Goal: Task Accomplishment & Management: Manage account settings

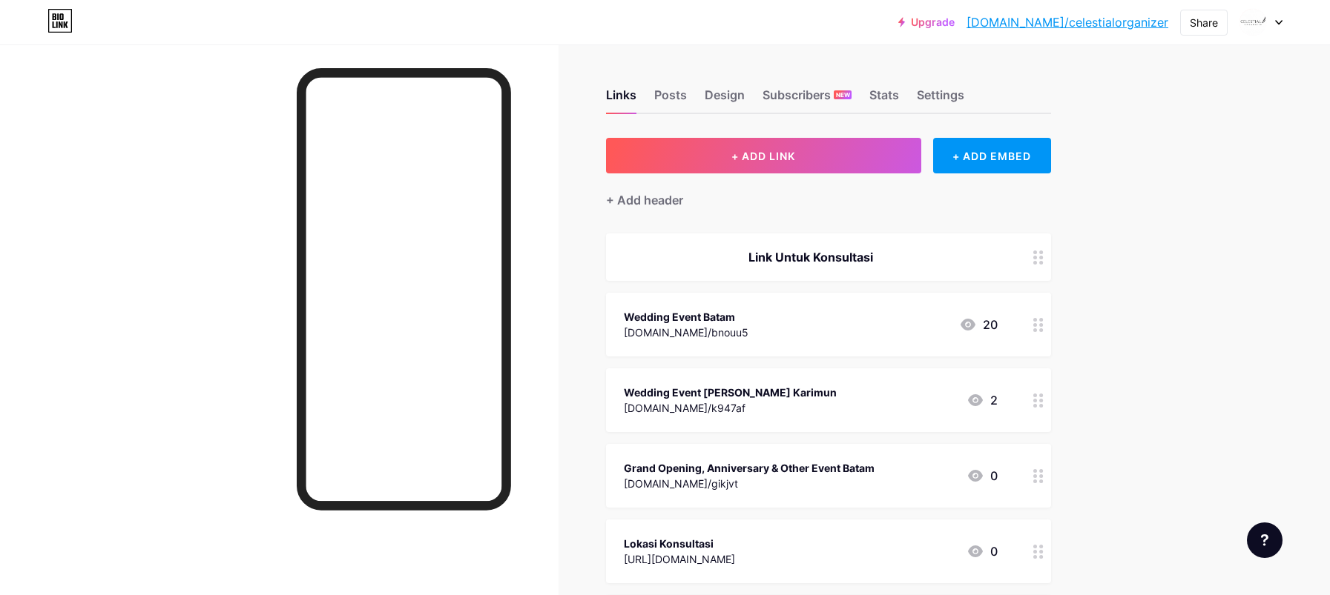
scroll to position [198, 0]
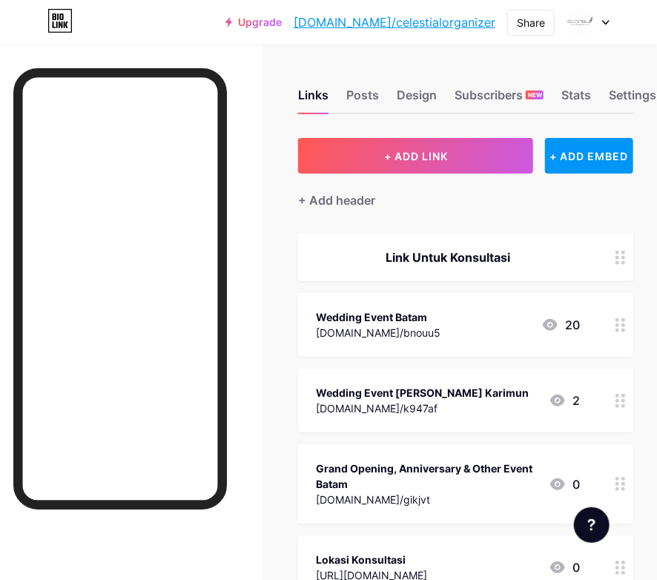
click at [436, 334] on div "Wedding Event Batam wa.link/bnouu5 20" at bounding box center [448, 325] width 264 height 34
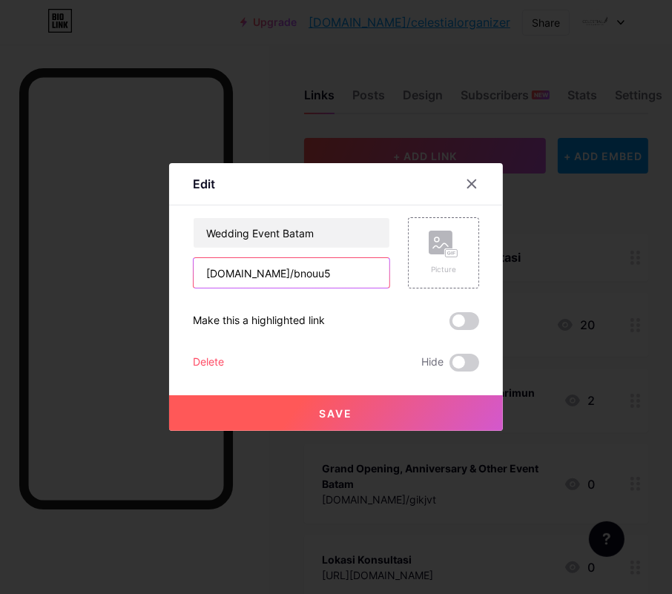
click at [287, 268] on input "[DOMAIN_NAME]/bnouu5" at bounding box center [292, 273] width 196 height 30
paste input "http://wa.link/mq60zl"
type input "http://wa.link/mq60zl"
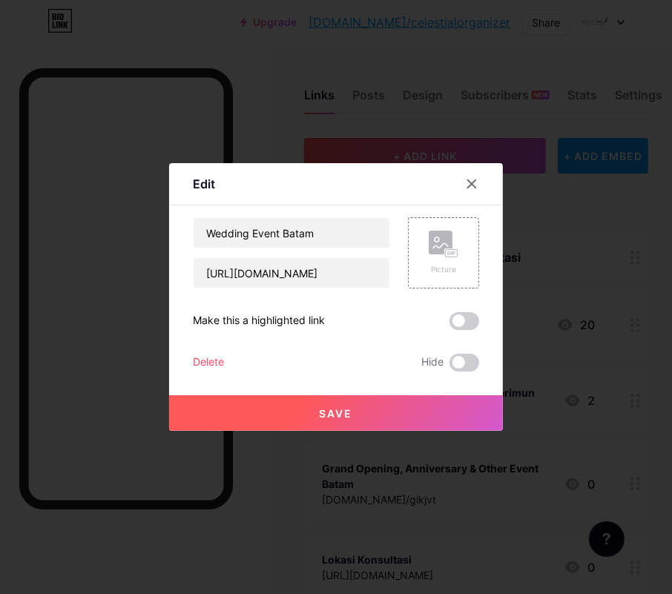
click at [340, 407] on span "Save" at bounding box center [336, 413] width 33 height 13
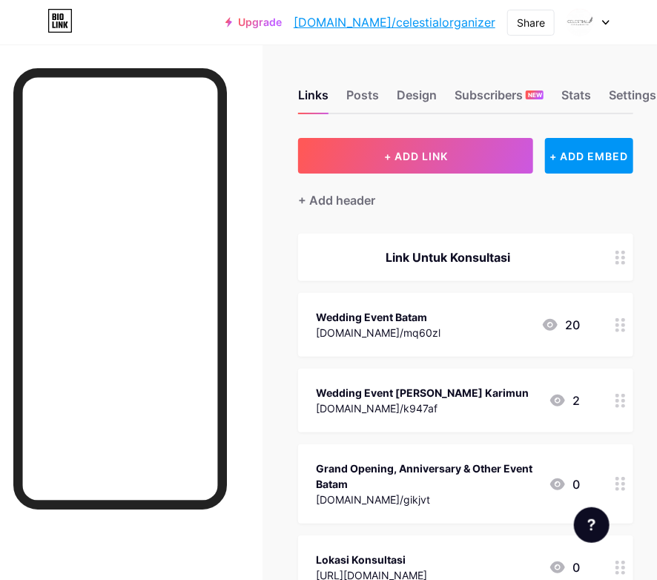
click at [407, 408] on div "[DOMAIN_NAME]/k947af" at bounding box center [422, 408] width 213 height 16
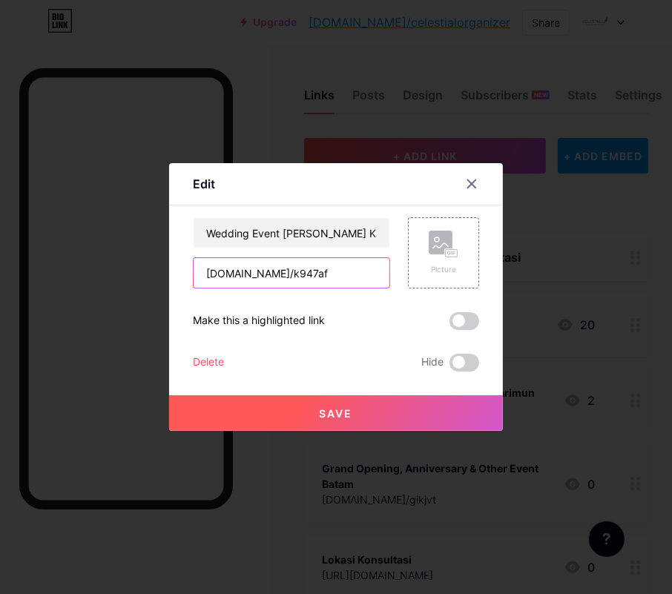
click at [285, 279] on input "[DOMAIN_NAME]/k947af" at bounding box center [292, 273] width 196 height 30
paste input "https://wa.link/207roq"
type input "https://wa.link/207roq"
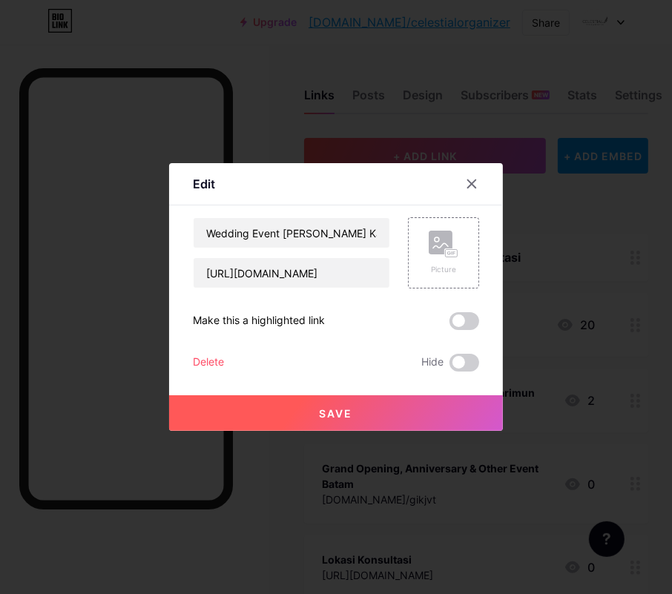
click at [326, 411] on span "Save" at bounding box center [336, 413] width 33 height 13
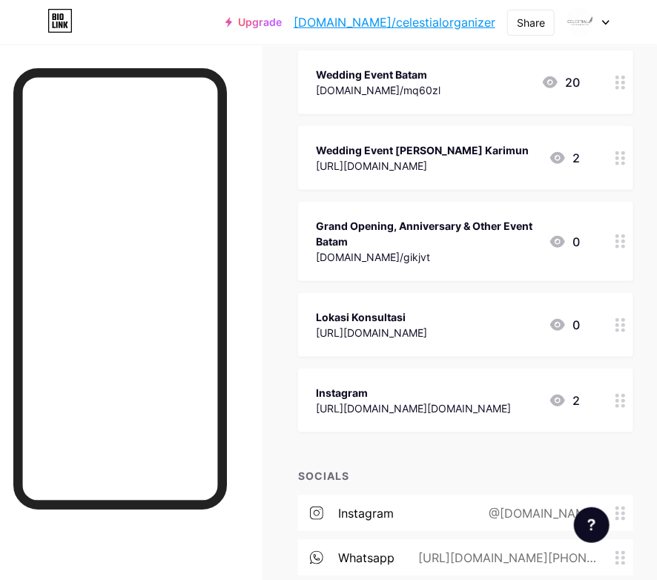
scroll to position [158, 0]
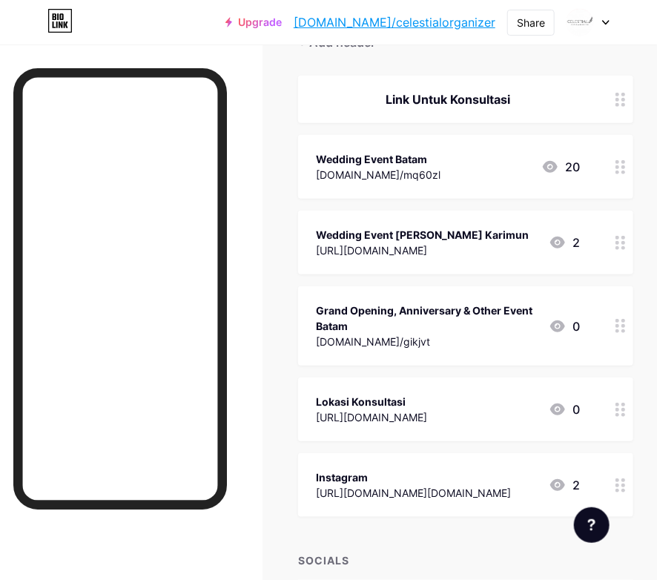
click at [262, 262] on div at bounding box center [131, 334] width 262 height 580
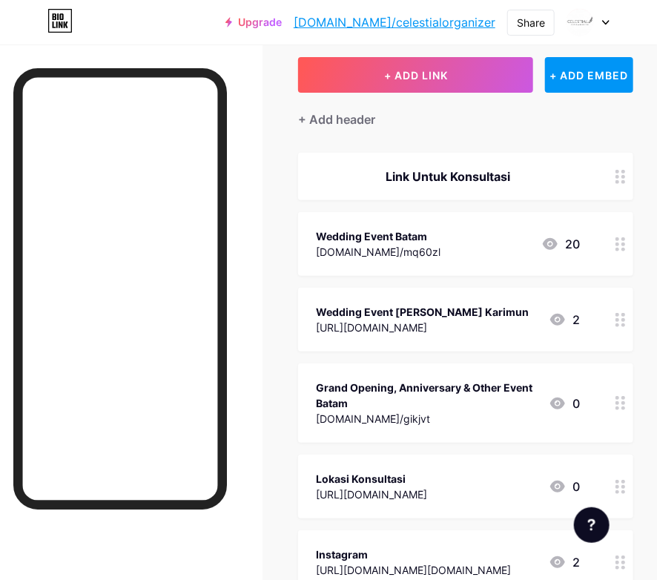
scroll to position [0, 0]
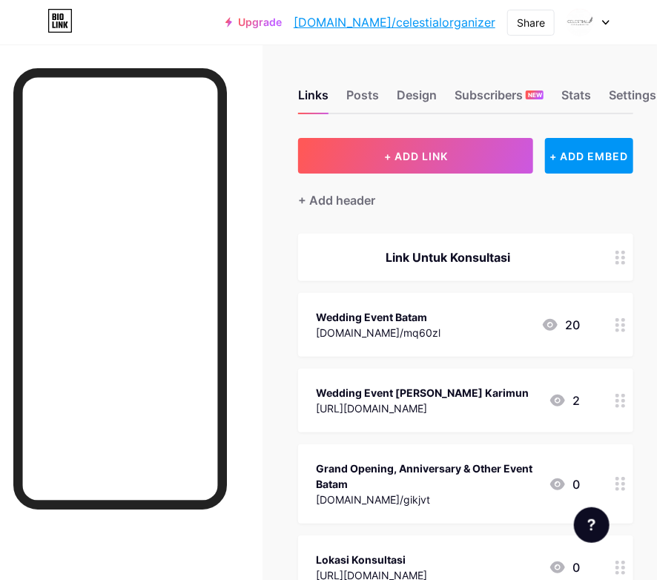
click at [414, 392] on div "Wedding Event [PERSON_NAME] Karimun" at bounding box center [422, 393] width 213 height 16
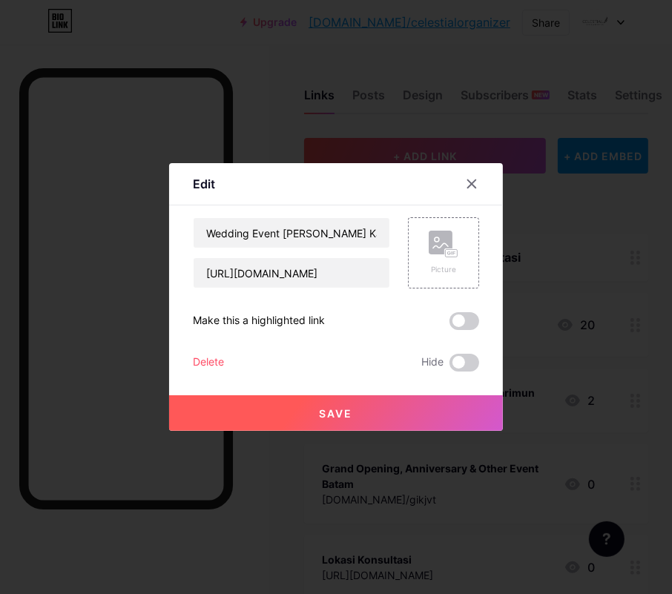
click at [474, 171] on div at bounding box center [480, 184] width 44 height 27
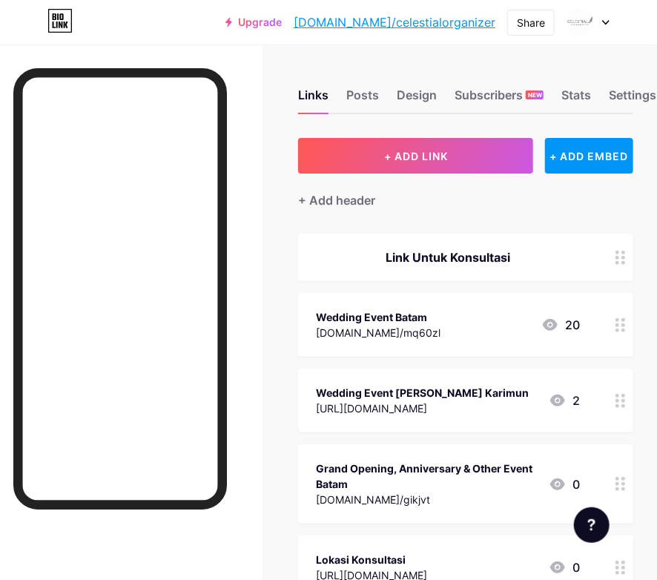
click at [374, 408] on div "https://wa.link/207roq" at bounding box center [422, 408] width 213 height 16
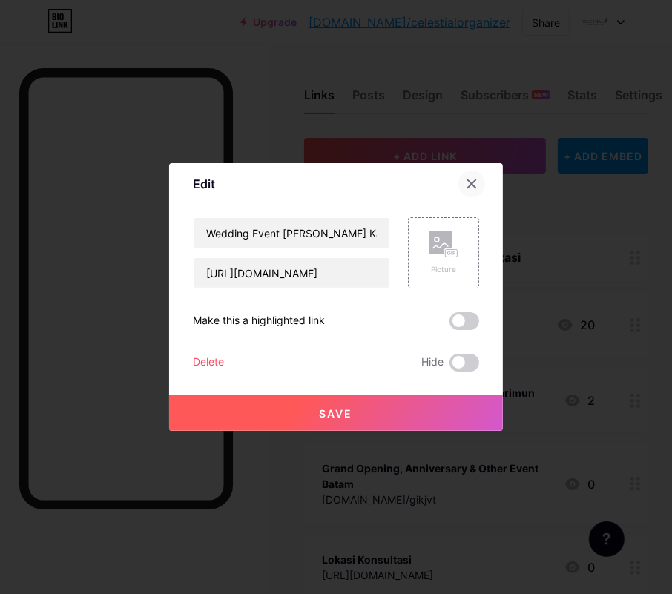
click at [463, 174] on div at bounding box center [471, 184] width 27 height 27
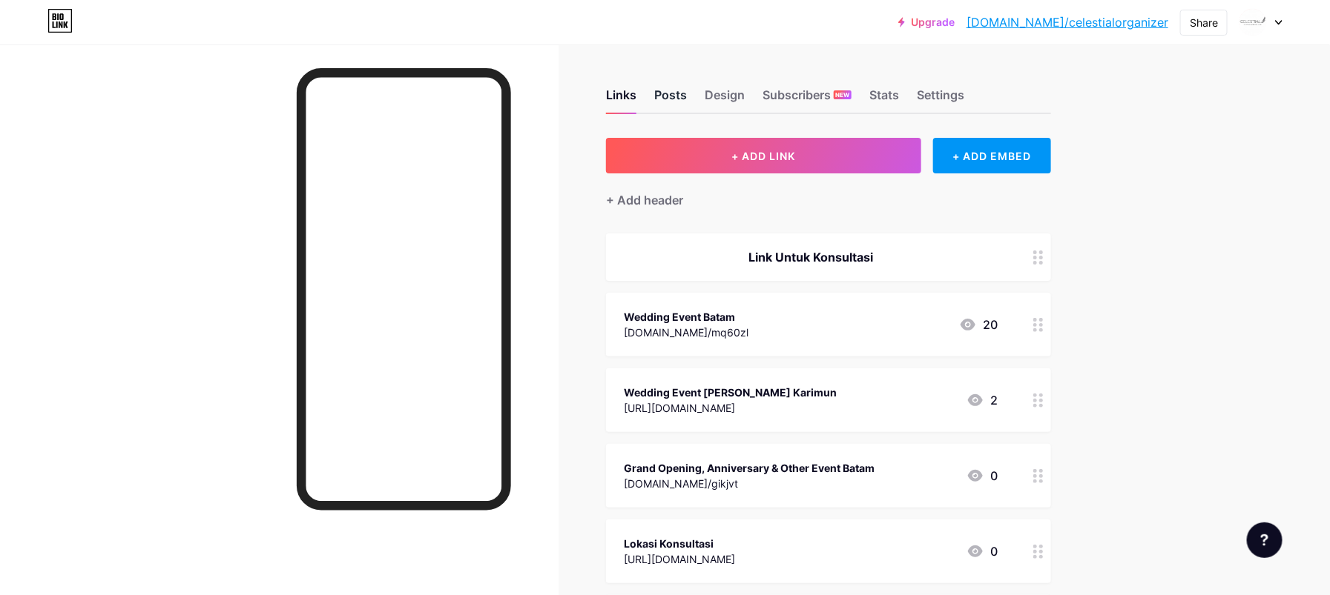
click at [683, 89] on div "Posts" at bounding box center [670, 99] width 33 height 27
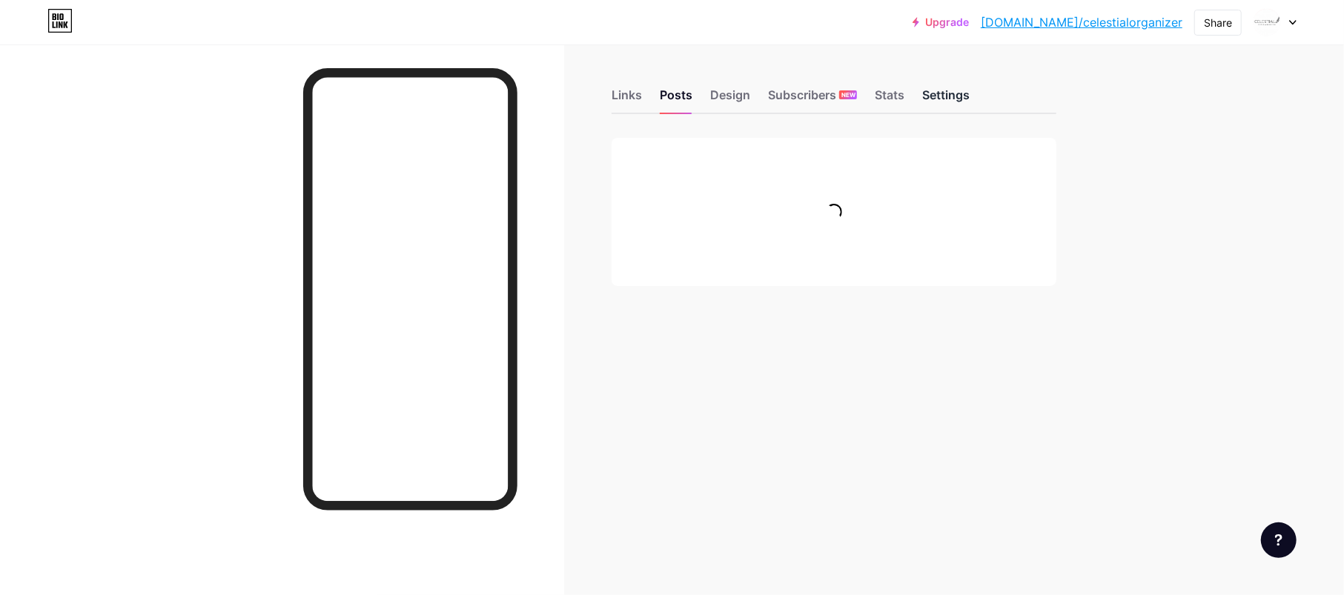
click at [935, 89] on div "Settings" at bounding box center [945, 99] width 47 height 27
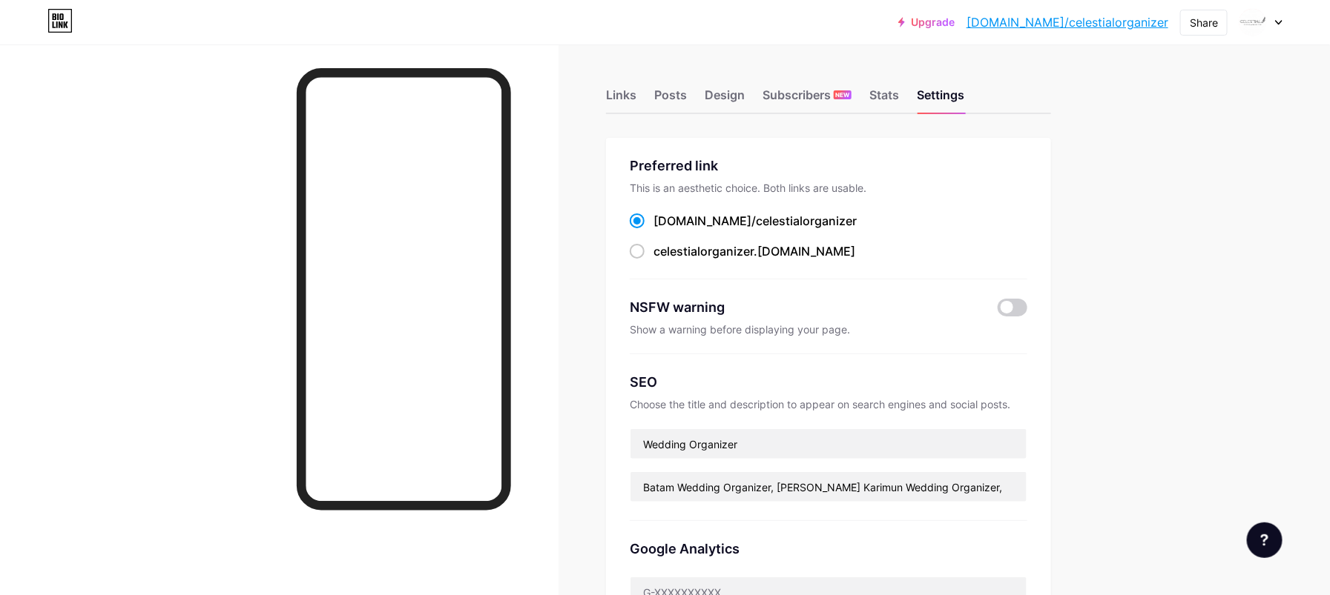
click at [701, 90] on div "Links Posts Design Subscribers NEW Stats Settings" at bounding box center [828, 88] width 445 height 52
click at [678, 97] on div "Posts" at bounding box center [670, 99] width 33 height 27
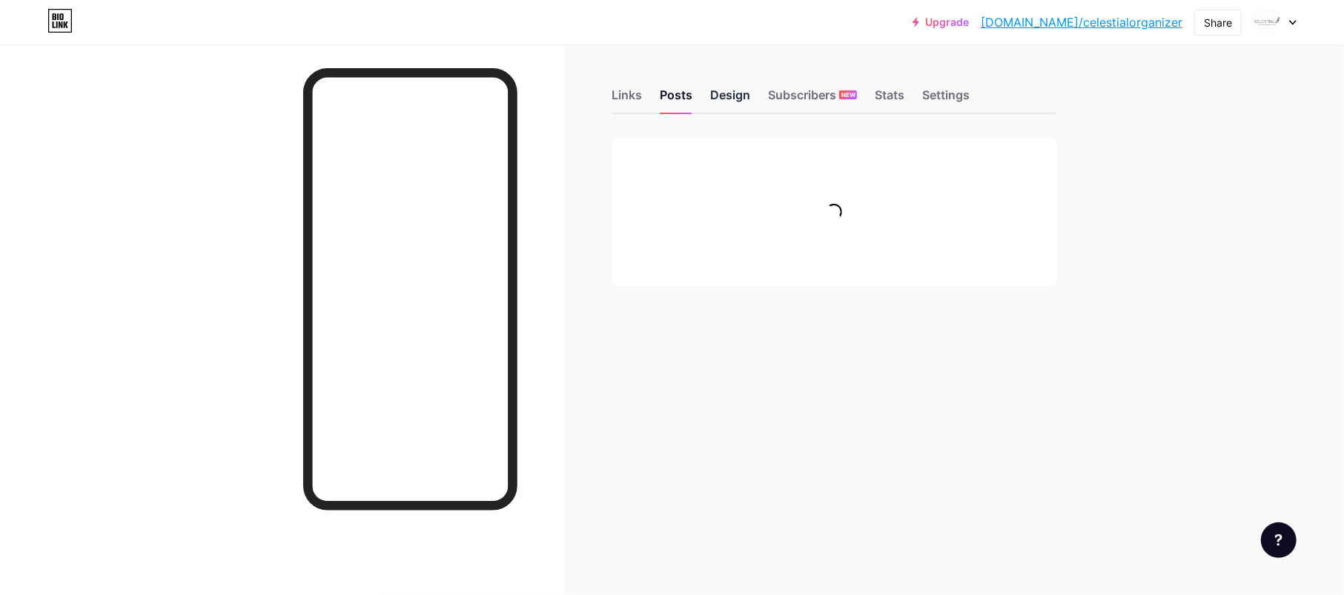
click at [730, 96] on div "Design" at bounding box center [730, 99] width 40 height 27
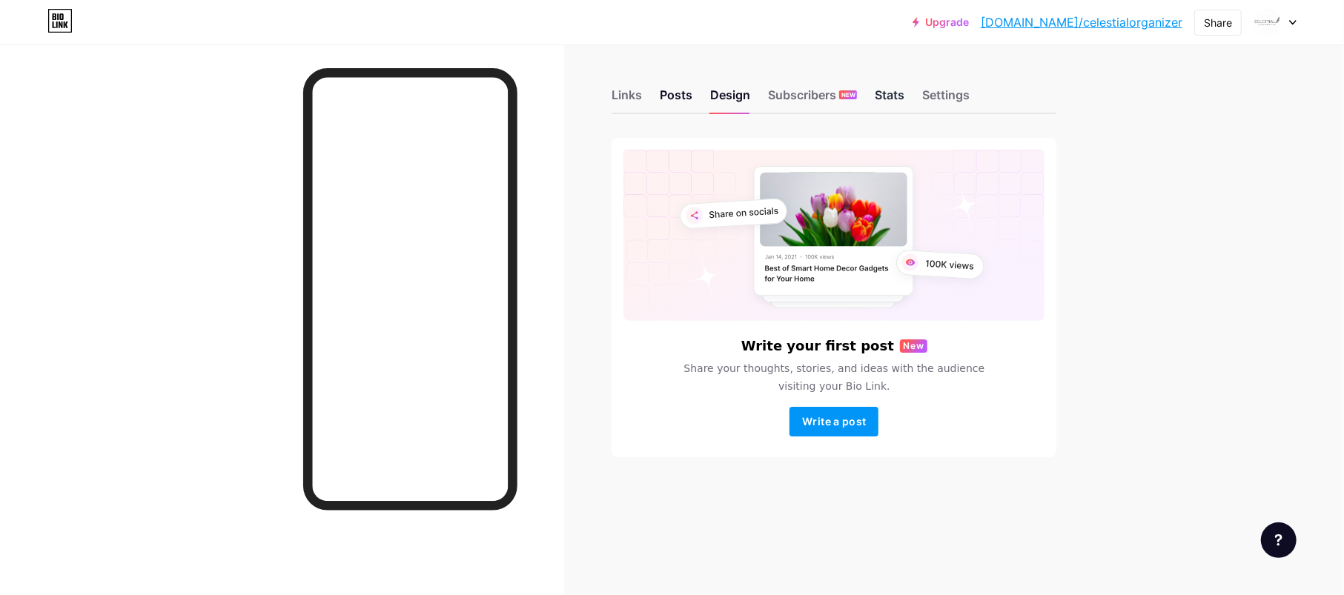
click at [879, 95] on div "Stats" at bounding box center [890, 99] width 30 height 27
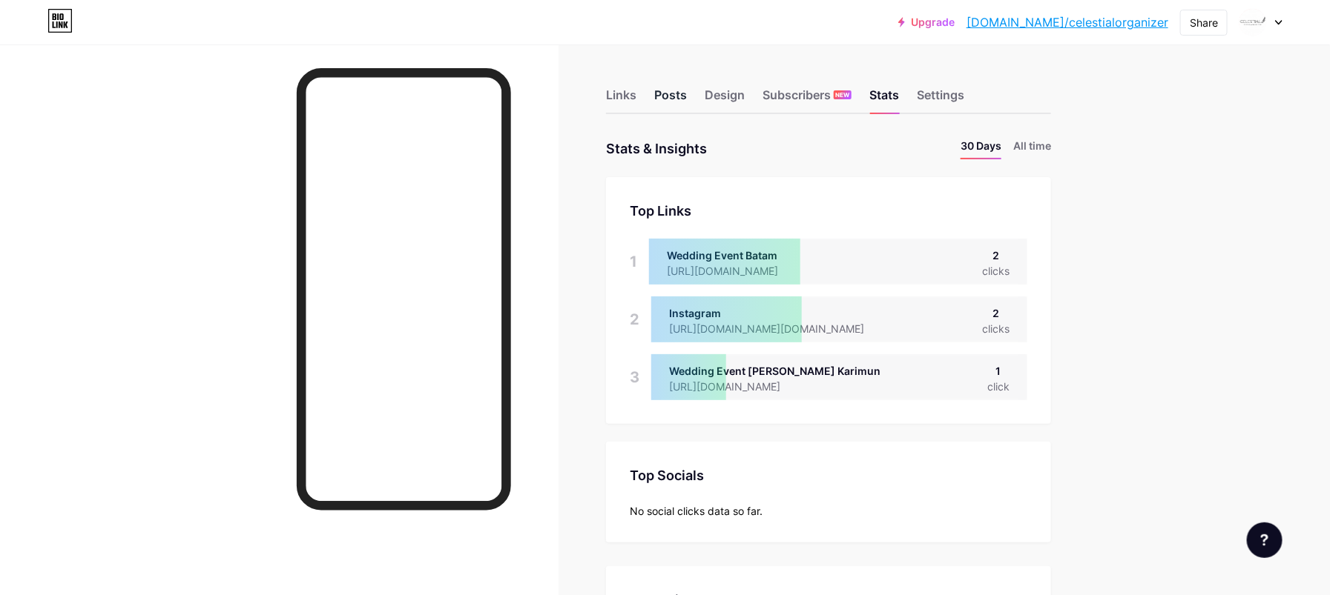
scroll to position [595, 1330]
click at [687, 91] on div "Posts" at bounding box center [670, 99] width 33 height 27
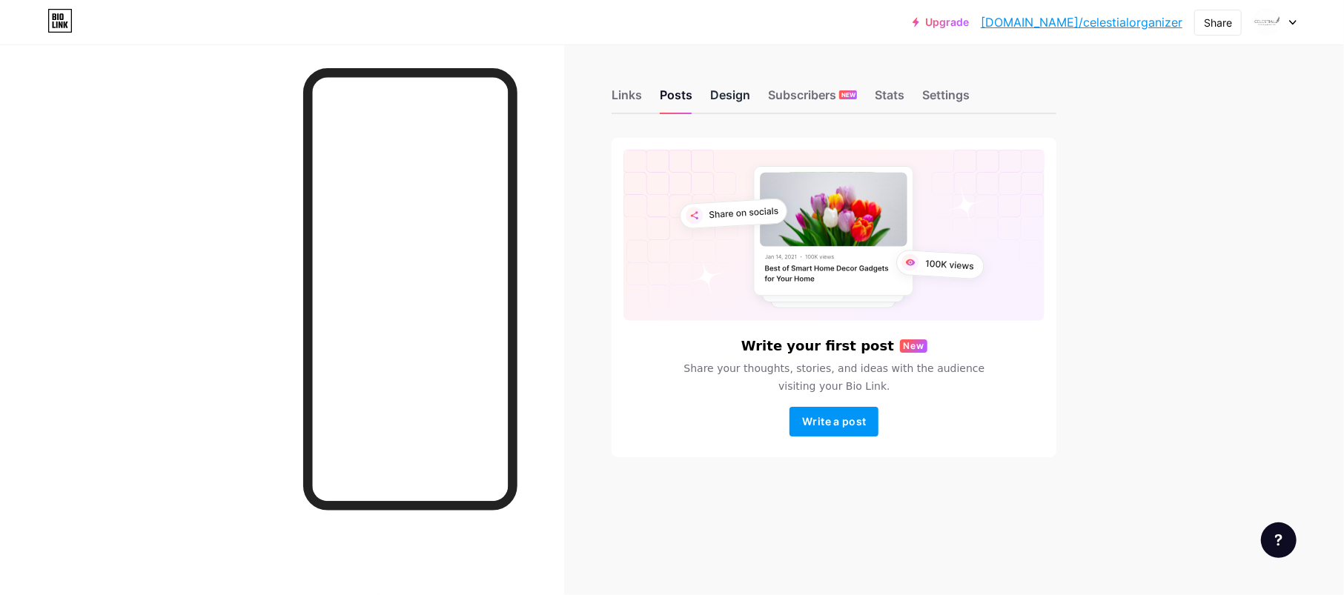
click at [747, 101] on div "Design" at bounding box center [730, 99] width 40 height 27
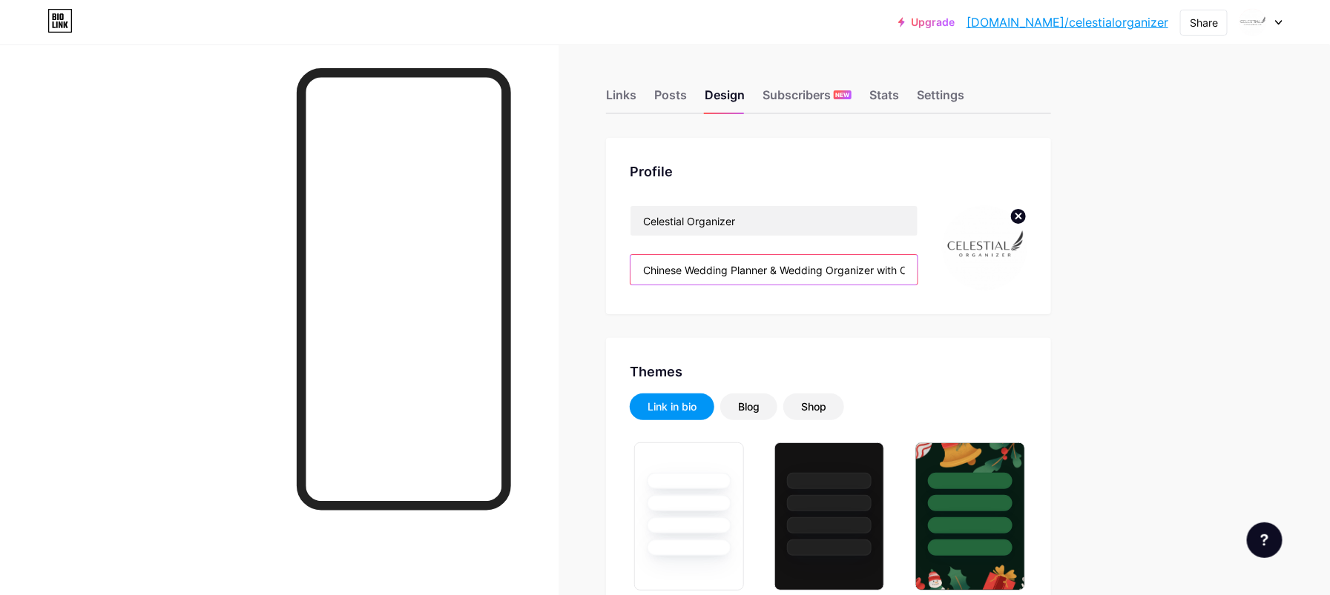
click at [803, 269] on input "Chinese Wedding Planner & Wedding Organizer with Charity Way Part of The Fairy …" at bounding box center [773, 270] width 287 height 30
click at [805, 268] on input "Chinese Wedding Planner & Wedding Organizer with Charity Way Part of The Fairy …" at bounding box center [773, 270] width 287 height 30
type input "#ebe6e6"
type input "#ffffff"
type input "#000000"
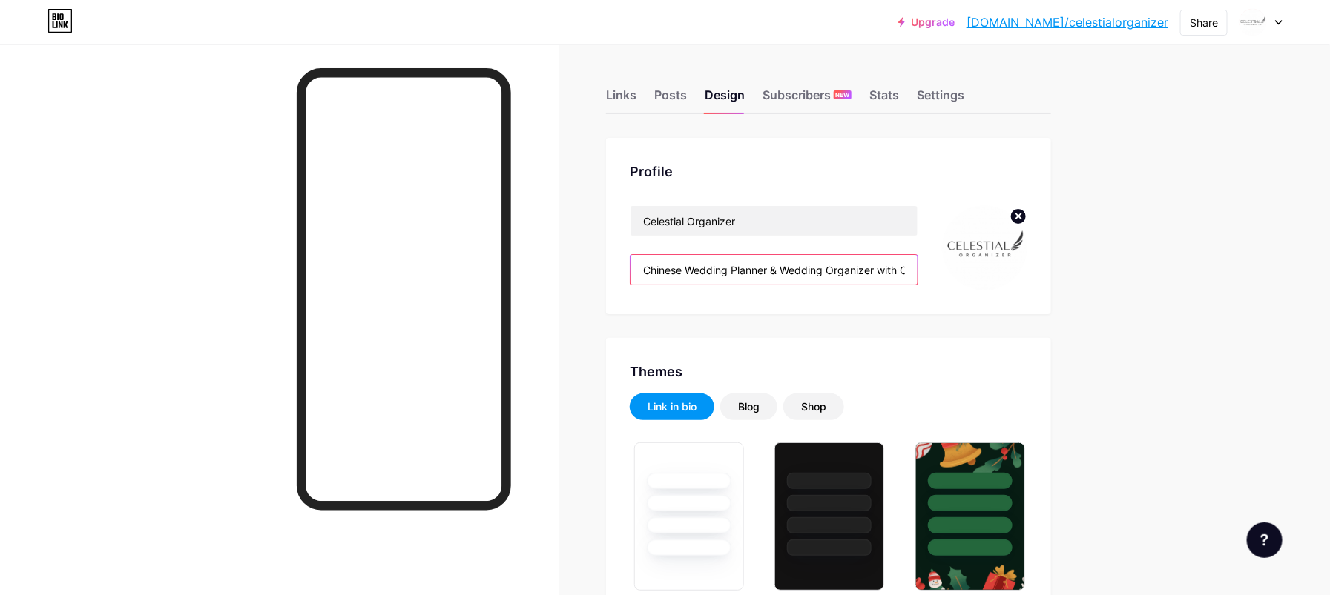
click at [862, 266] on input "Chinese Wedding Planner & Wedding Organizer with Charity Way Part of The Fairy …" at bounding box center [773, 270] width 287 height 30
drag, startPoint x: 878, startPoint y: 272, endPoint x: 756, endPoint y: 282, distance: 122.0
click at [756, 282] on input "Chinese Wedding Planner & Wedding Organizer with Charity Way Part of The Fairy …" at bounding box center [773, 270] width 287 height 30
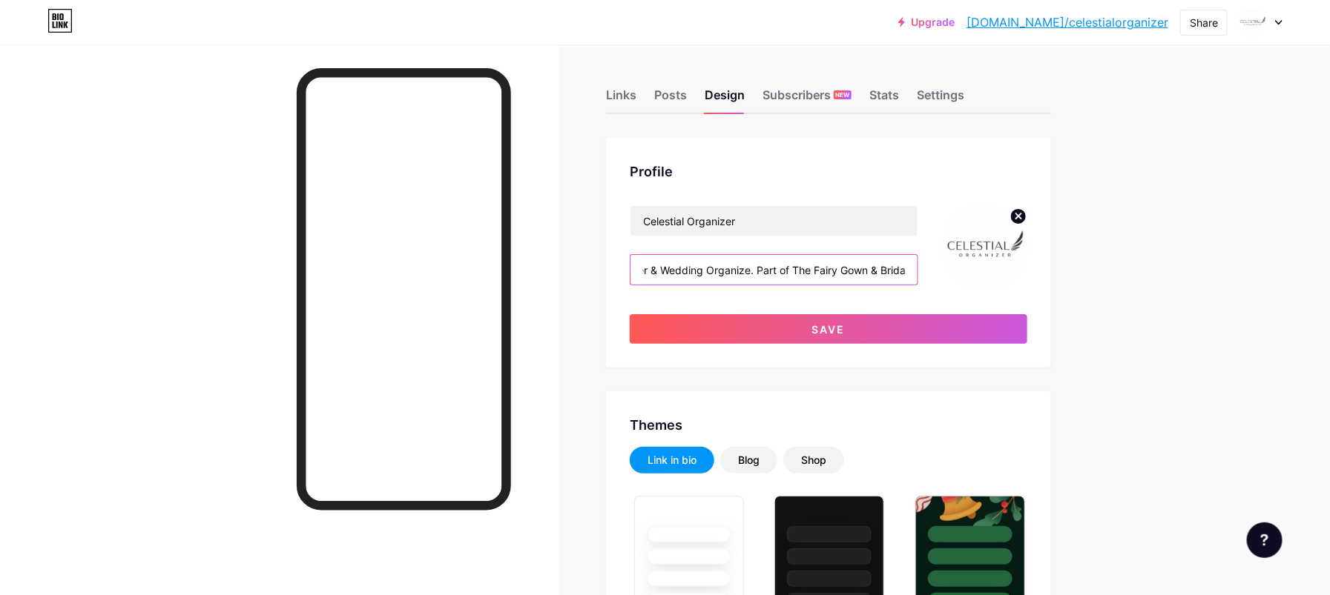
drag, startPoint x: 770, startPoint y: 273, endPoint x: 787, endPoint y: 270, distance: 17.3
click at [770, 272] on input "Chinese Wedding Planner & Wedding Organize. Part of The Fairy Gown & Bridal" at bounding box center [773, 270] width 287 height 30
click at [733, 266] on input "Chinese Wedding Planner & Wedding Organize. Part of The Fairy Gown & Bridal" at bounding box center [773, 270] width 287 height 30
click at [879, 267] on input "Chinese Wedding Planner & Wedding Organize. Part of The Fairy Gown & Bridal" at bounding box center [773, 270] width 287 height 30
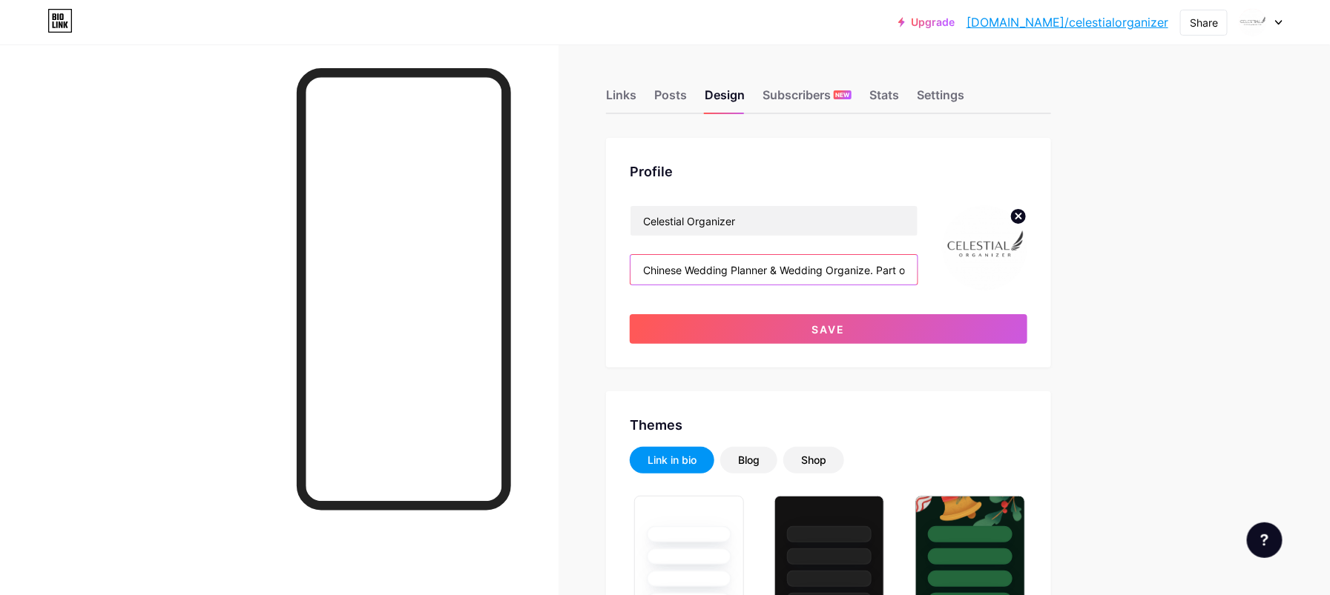
click at [886, 271] on input "Chinese Wedding Planner & Wedding Organize. Part of The Fairy Gown & Bridal" at bounding box center [773, 270] width 287 height 30
click at [877, 268] on input "Chinese Wedding Planner & Wedding Organize. Part of The Fairy Gown & Bridal" at bounding box center [773, 270] width 287 height 30
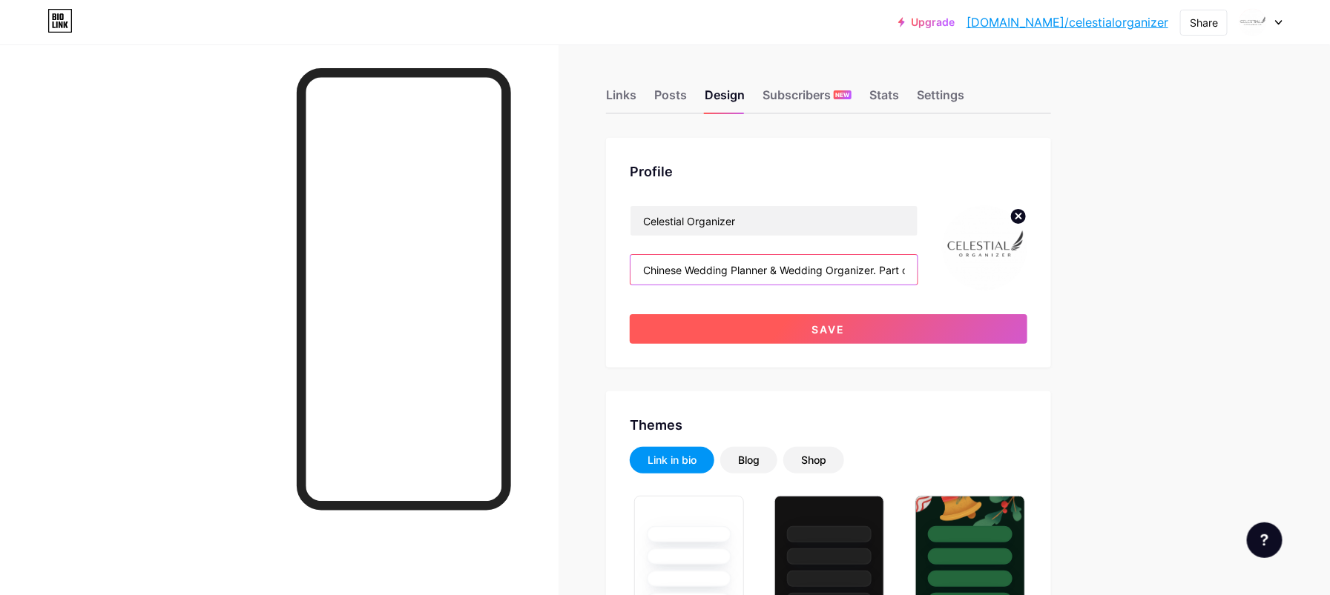
type input "Chinese Wedding Planner & Wedding Organizer. Part of The Fairy Gown & Bridal"
click at [872, 326] on button "Save" at bounding box center [828, 329] width 397 height 30
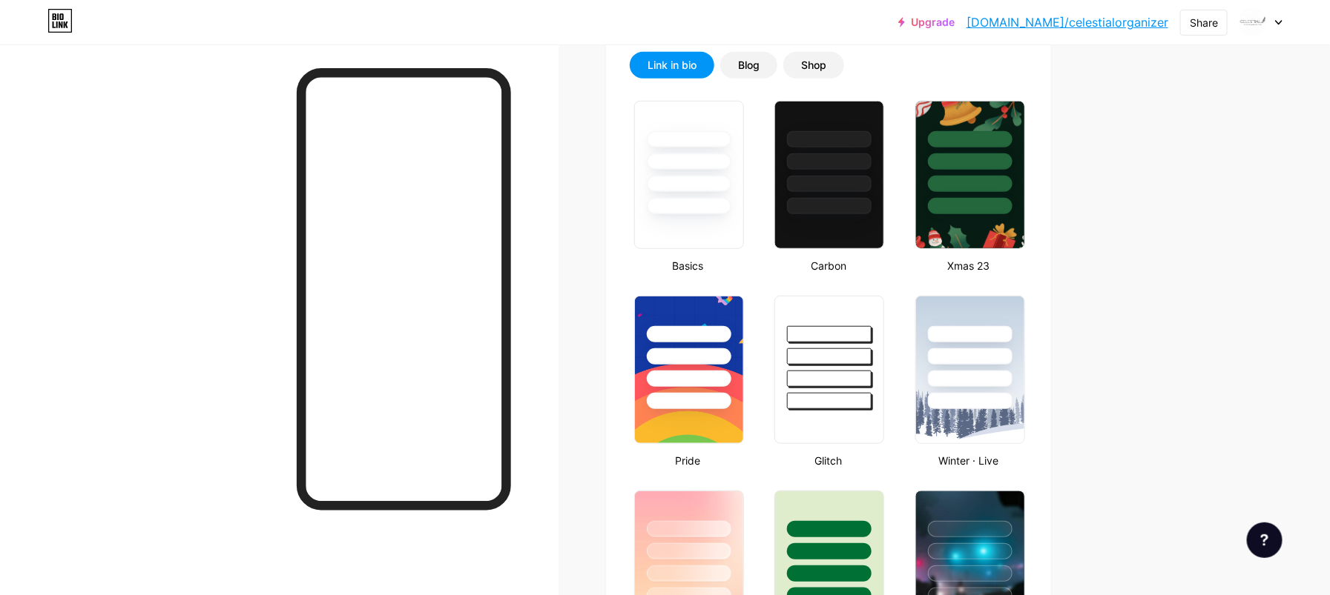
type input "#ebe6e6"
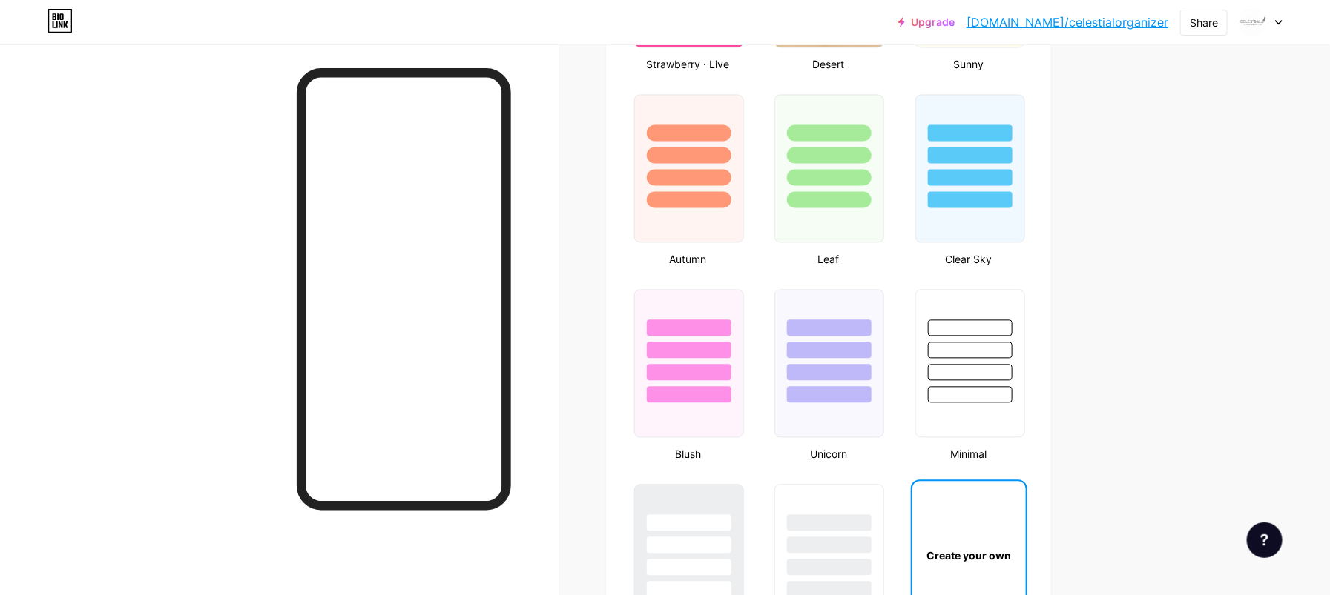
scroll to position [1726, 0]
